Goal: Task Accomplishment & Management: Complete application form

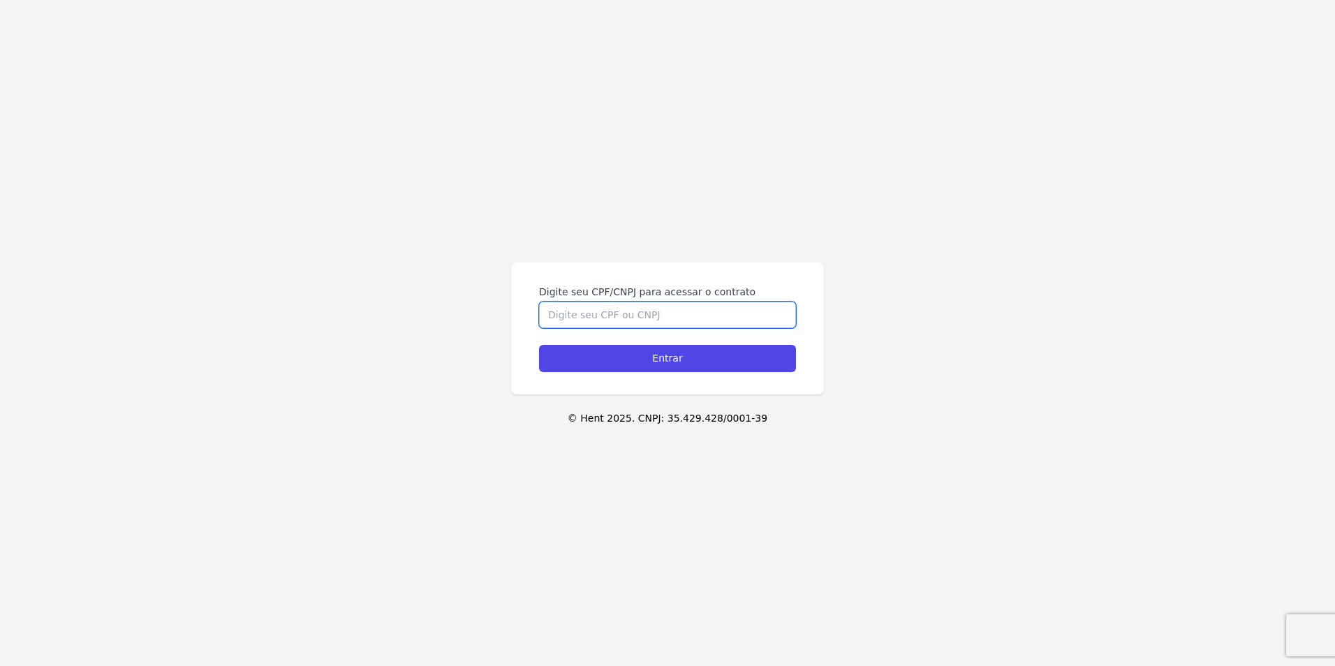
click at [598, 316] on input "Digite seu CPF/CNPJ para acessar o contrato" at bounding box center [667, 315] width 257 height 27
type input "05533337121"
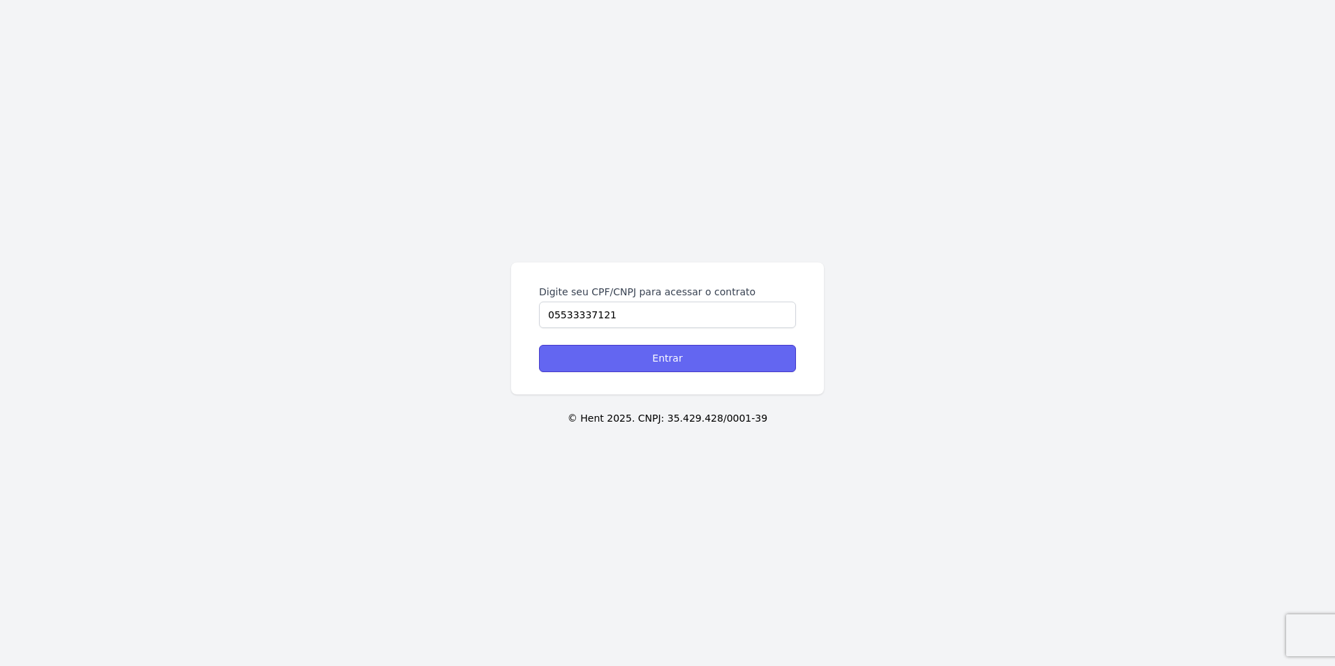
click at [641, 360] on input "Entrar" at bounding box center [667, 358] width 257 height 27
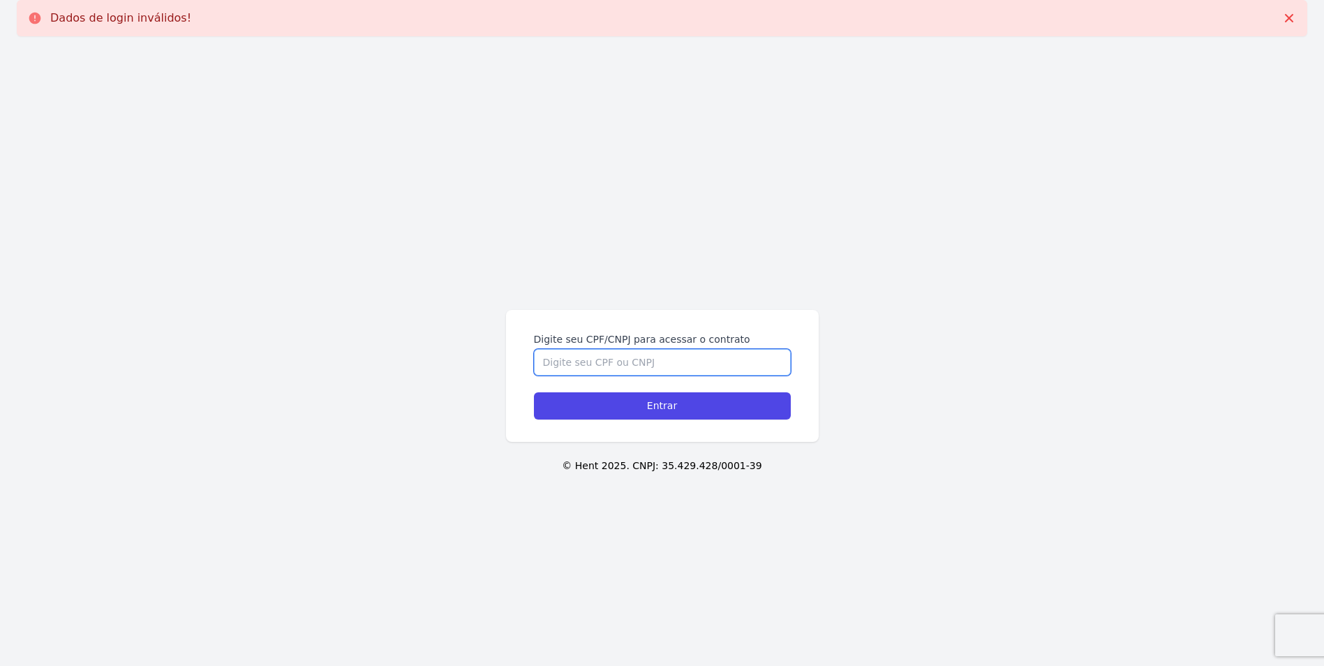
click at [653, 359] on input "Digite seu CPF/CNPJ para acessar o contrato" at bounding box center [662, 362] width 257 height 27
type input "05533337121"
click at [914, 292] on div "Digite seu CPF/CNPJ para acessar o contrato 05533337121 Entrar © Hent 2025. CNP…" at bounding box center [662, 380] width 1324 height 666
click at [682, 409] on input "Entrar" at bounding box center [662, 405] width 257 height 27
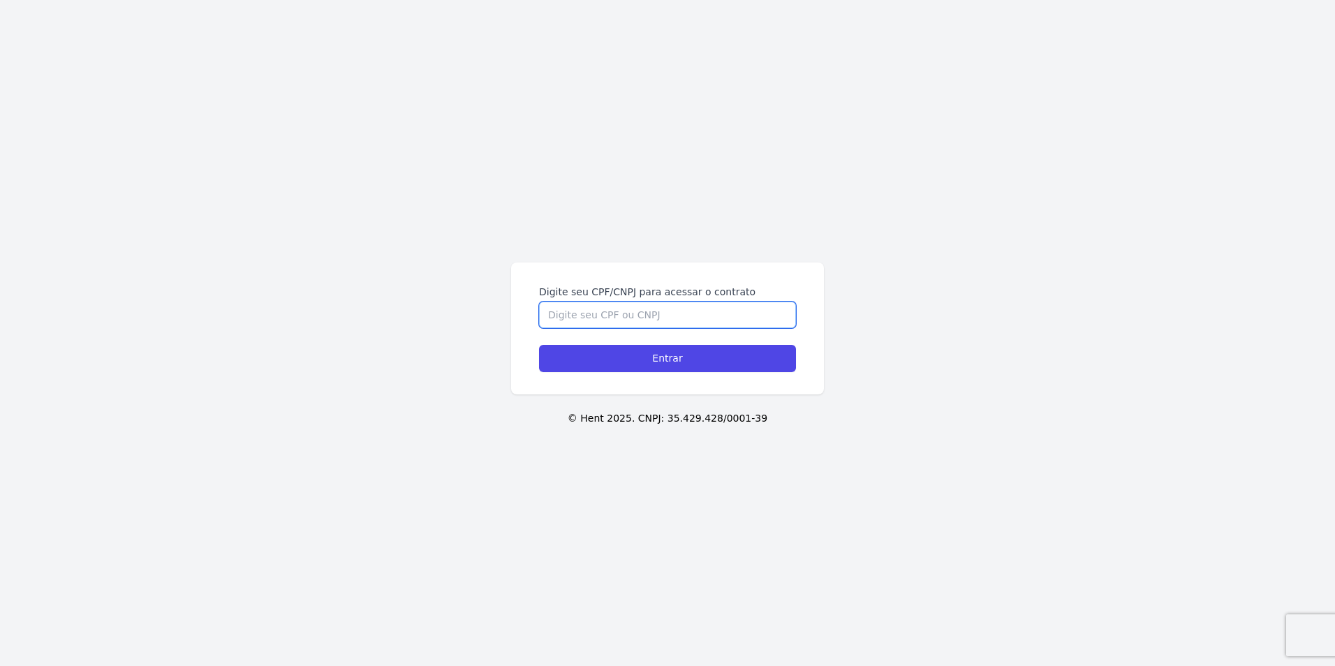
click at [642, 325] on input "Digite seu CPF/CNPJ para acessar o contrato" at bounding box center [667, 315] width 257 height 27
type input "055.333.371-21"
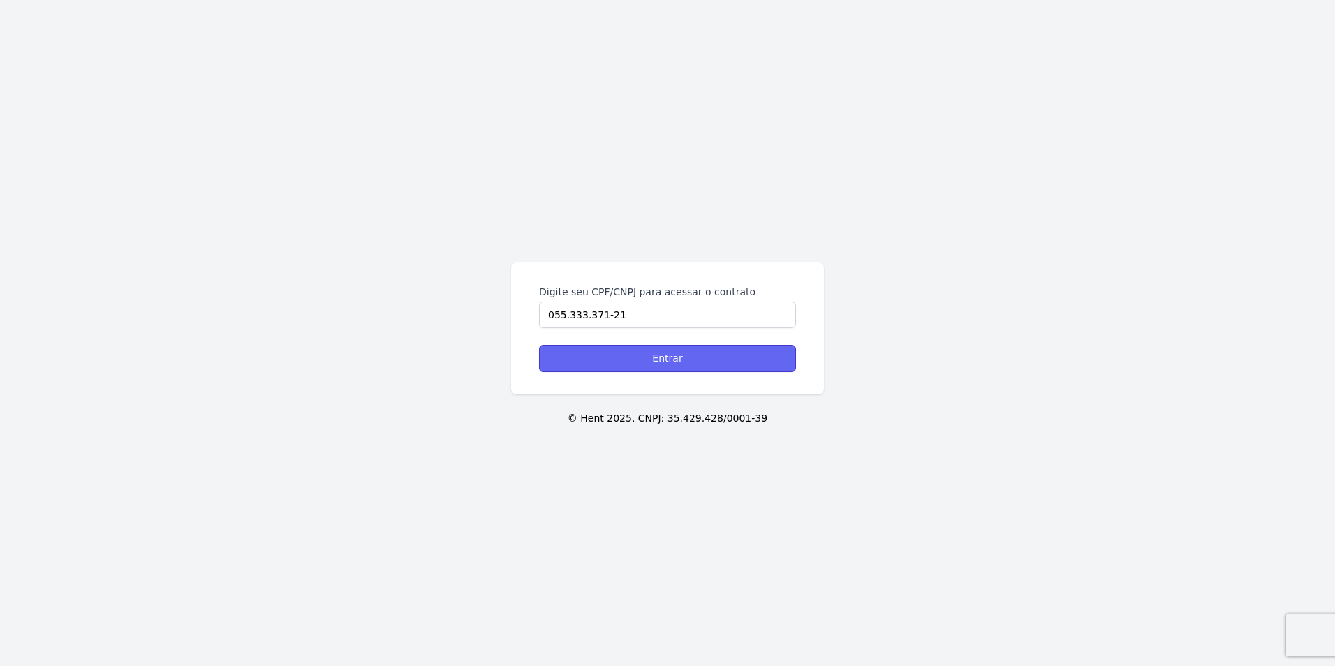
click at [630, 362] on input "Entrar" at bounding box center [667, 358] width 257 height 27
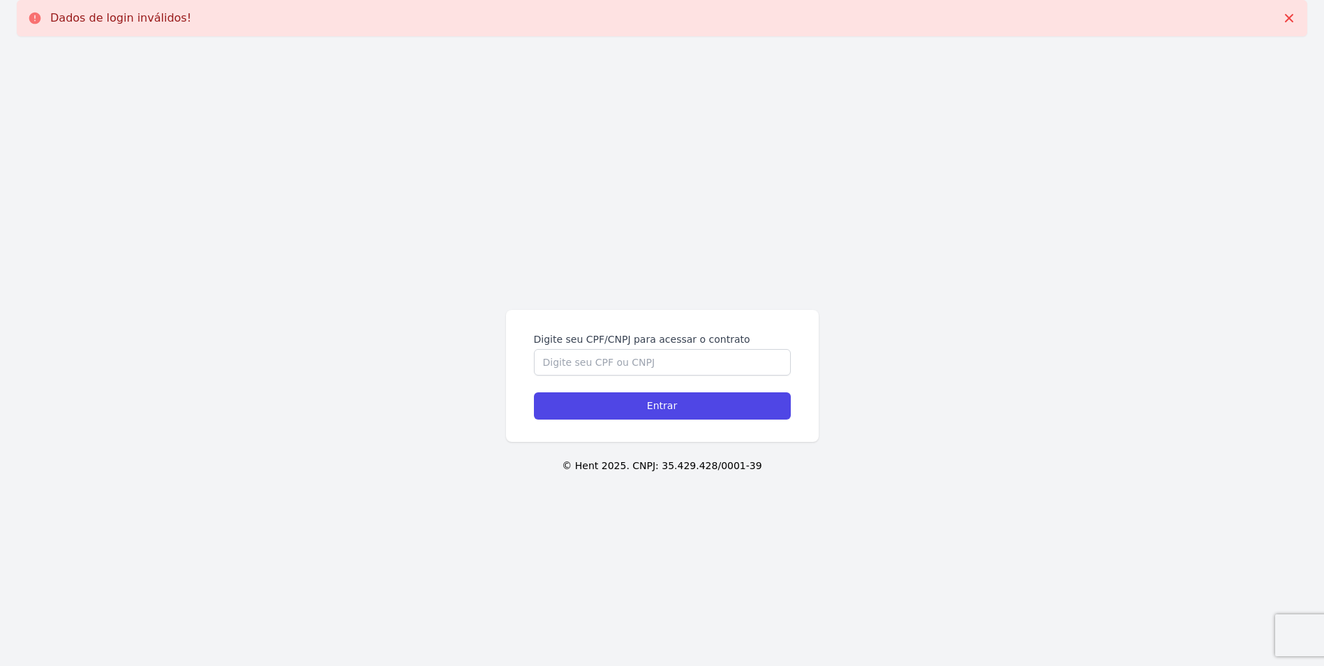
drag, startPoint x: 209, startPoint y: 10, endPoint x: 43, endPoint y: 17, distance: 167.0
click at [43, 17] on div "Dados de login inválidos!" at bounding box center [662, 18] width 1268 height 14
copy p "Dados de login inválidos!"
click at [329, 187] on div "Digite seu CPF/CNPJ para acessar o contrato Entrar © Hent 2025. CNPJ: 35.429.42…" at bounding box center [662, 380] width 1324 height 666
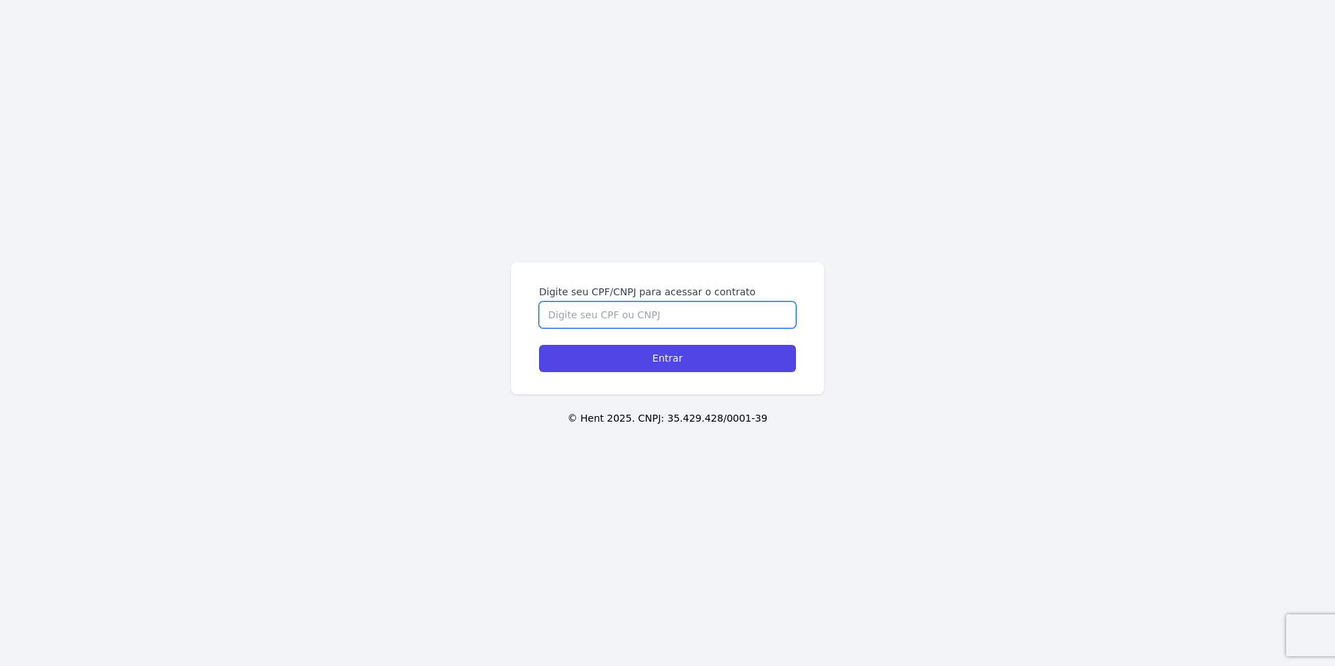
click at [651, 316] on input "Digite seu CPF/CNPJ para acessar o contrato" at bounding box center [667, 315] width 257 height 27
type input "05533337121"
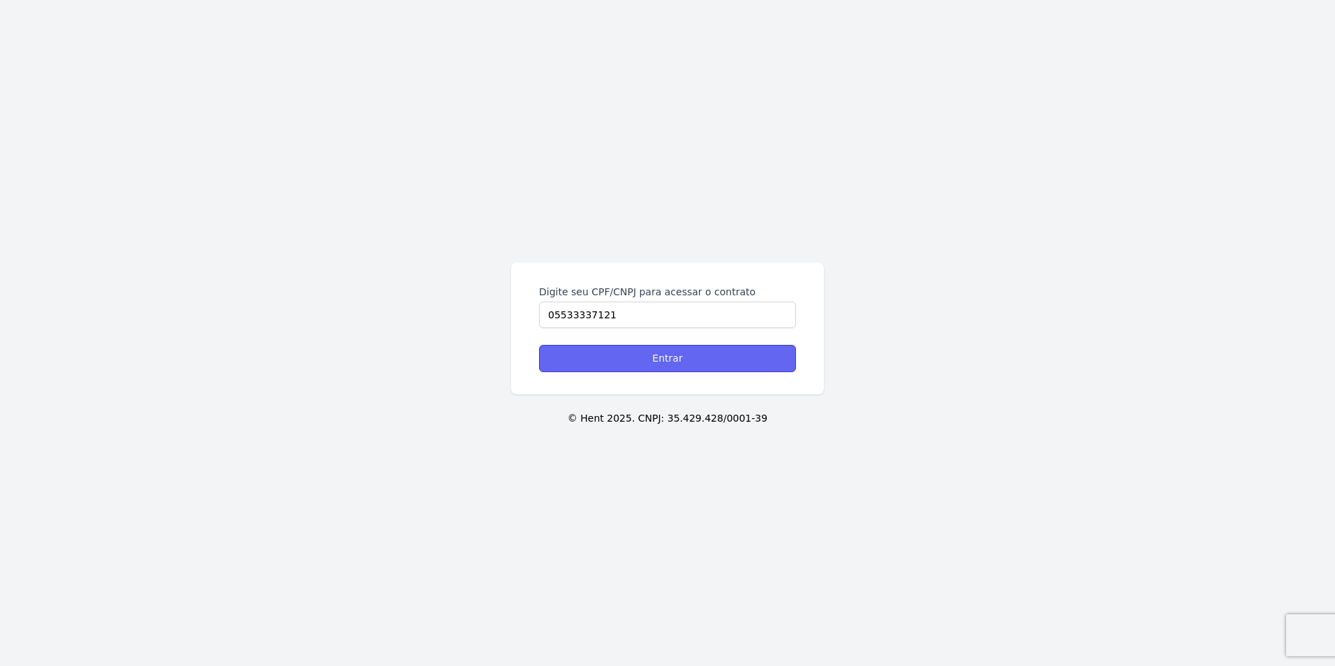
click at [634, 360] on input "Entrar" at bounding box center [667, 358] width 257 height 27
